Goal: Navigation & Orientation: Find specific page/section

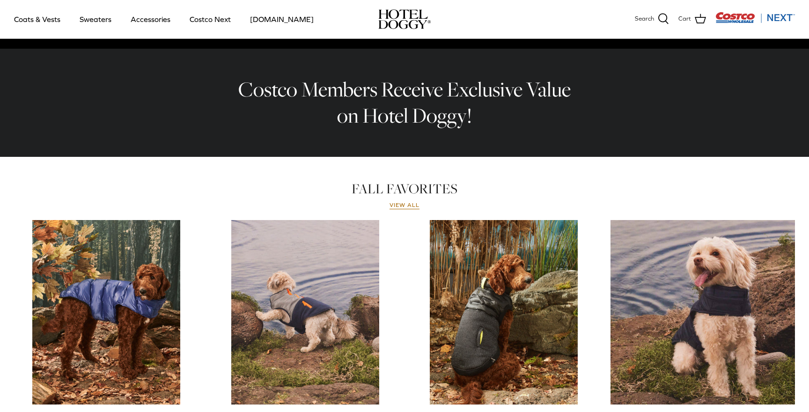
scroll to position [277, 0]
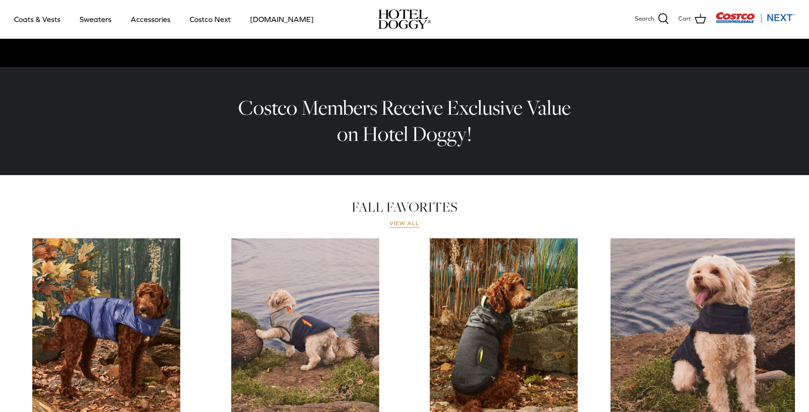
click at [397, 224] on link "View all" at bounding box center [405, 223] width 30 height 7
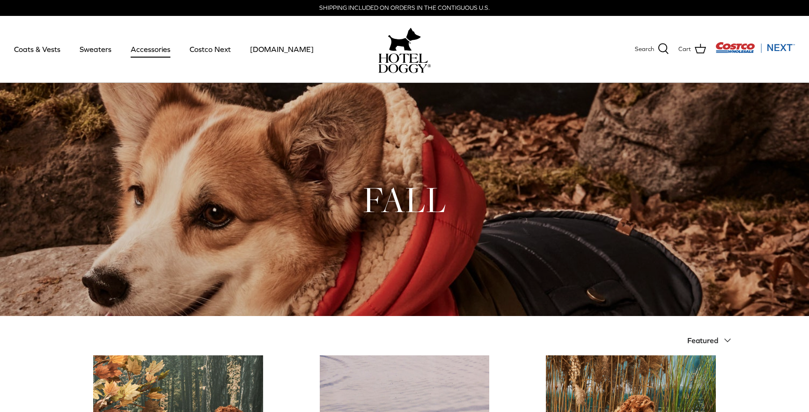
click at [151, 48] on link "Accessories" at bounding box center [150, 49] width 57 height 32
